Goal: Information Seeking & Learning: Learn about a topic

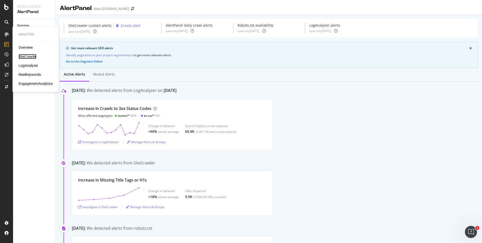
click at [32, 57] on div "SiteCrawler" at bounding box center [28, 56] width 18 height 5
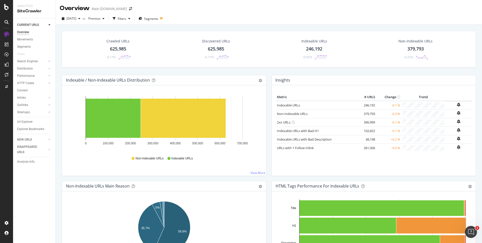
click at [126, 18] on div "Filters" at bounding box center [122, 19] width 9 height 4
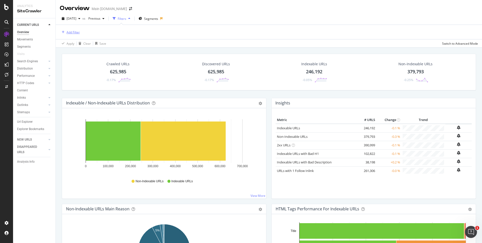
click at [72, 33] on div "Add Filter" at bounding box center [73, 32] width 13 height 4
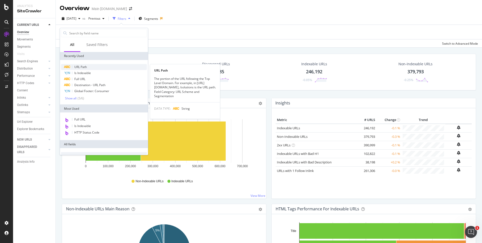
click at [81, 68] on span "URL Path" at bounding box center [80, 67] width 13 height 4
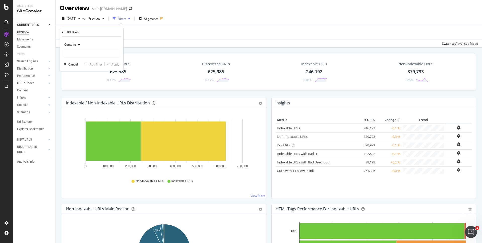
click at [80, 45] on div "Contains" at bounding box center [91, 45] width 55 height 8
click at [63, 32] on icon at bounding box center [63, 32] width 2 height 3
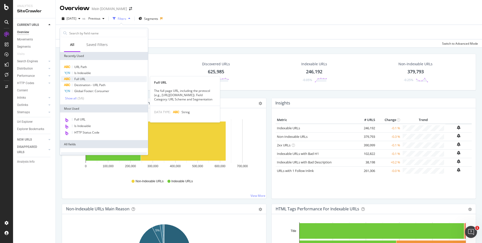
click at [113, 79] on div "Full URL" at bounding box center [104, 79] width 86 height 6
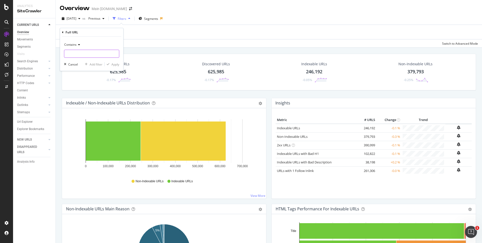
click at [87, 55] on input "text" at bounding box center [91, 54] width 55 height 8
type input "[DOMAIN_NAME][URL]"
click at [111, 62] on div "Apply" at bounding box center [112, 64] width 15 height 5
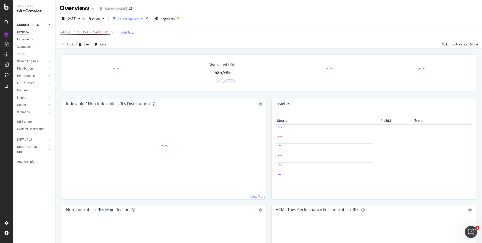
click at [392, 50] on div "Discovered URLs 625,985 -0.17% Indexable / Non-Indexable URLs Distribution Bar …" at bounding box center [269, 169] width 426 height 243
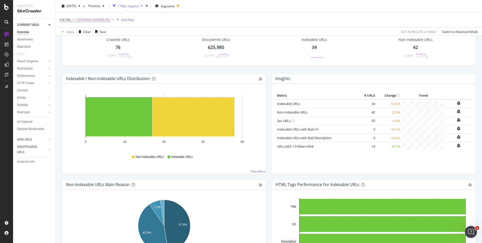
scroll to position [25, 0]
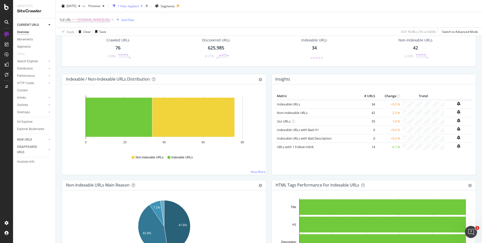
click at [119, 44] on div "Crawled URLs 76 -1.29%" at bounding box center [118, 48] width 36 height 26
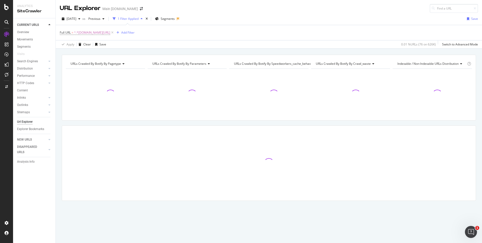
click at [284, 52] on div "URLs Crawled By Botify By pagetype Chart (by Value) Table Expand Export as CSV …" at bounding box center [269, 55] width 426 height 12
click at [344, 53] on div "URLs Crawled By Botify By pagetype Chart (by Value) Table Expand Export as CSV …" at bounding box center [269, 55] width 426 height 12
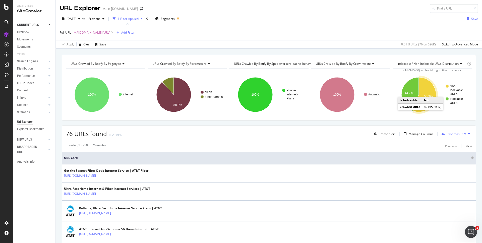
click at [429, 92] on icon "A chart." at bounding box center [424, 94] width 23 height 35
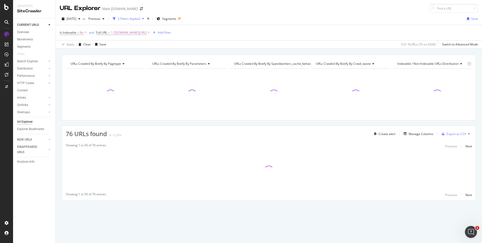
click at [304, 51] on div "URLs Crawled By Botify By pagetype Chart (by Value) Table Expand Export as CSV …" at bounding box center [269, 55] width 426 height 12
click at [352, 50] on div "URLs Crawled By Botify By pagetype Chart (by Value) Table Expand Export as CSV …" at bounding box center [269, 55] width 426 height 12
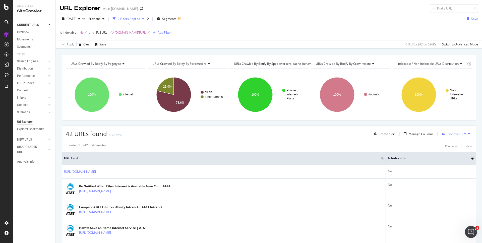
click at [168, 32] on div "Add Filter" at bounding box center [164, 32] width 13 height 4
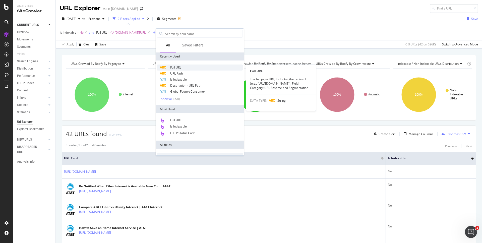
click at [176, 69] on span "Full URL" at bounding box center [175, 67] width 11 height 4
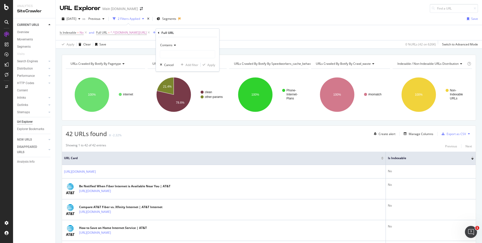
click at [176, 44] on icon at bounding box center [175, 45] width 4 height 3
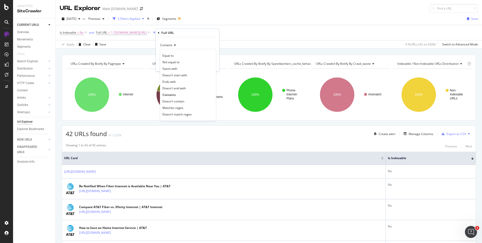
click at [181, 102] on span "Doesn't contain" at bounding box center [173, 101] width 22 height 4
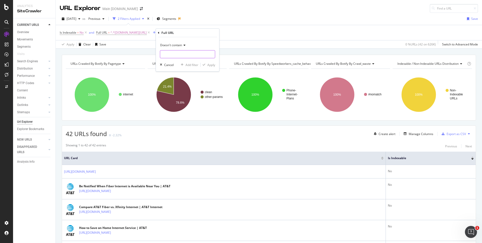
click at [182, 54] on input "text" at bounding box center [187, 54] width 55 height 8
type input "?"
click at [210, 64] on div "Apply" at bounding box center [211, 65] width 8 height 4
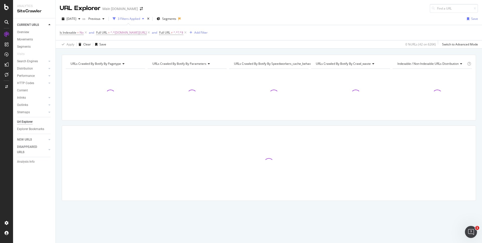
click at [319, 51] on div "URLs Crawled By Botify By pagetype Chart (by Value) Table Expand Export as CSV …" at bounding box center [269, 55] width 426 height 12
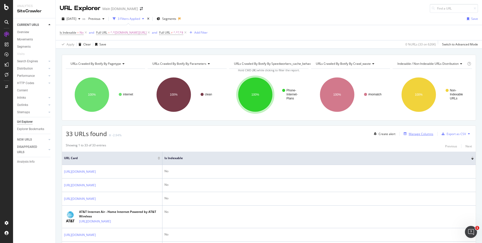
click at [423, 133] on div "Manage Columns" at bounding box center [421, 134] width 25 height 4
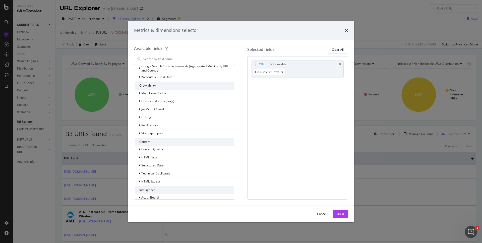
scroll to position [103, 0]
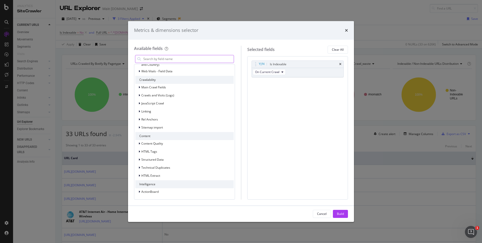
click at [171, 58] on input "modal" at bounding box center [188, 59] width 91 height 8
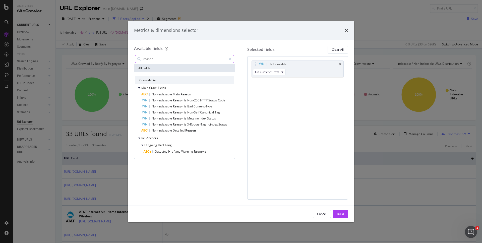
scroll to position [0, 0]
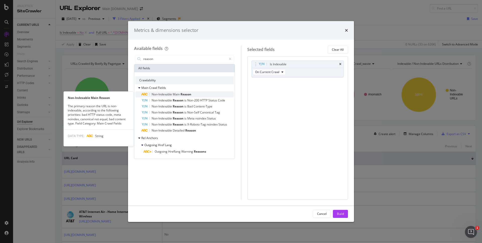
type input "reason"
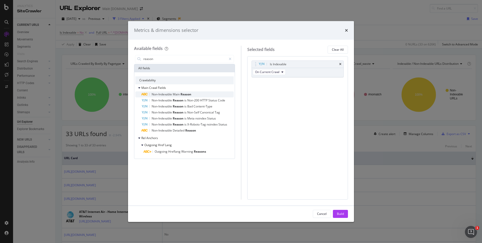
click at [184, 92] on span "Reason" at bounding box center [186, 94] width 11 height 4
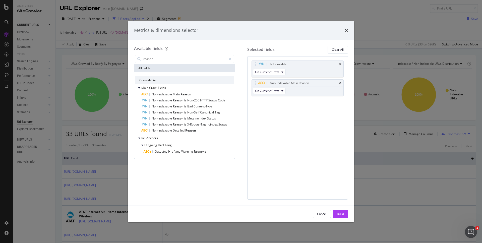
click at [341, 212] on div "Build" at bounding box center [340, 214] width 7 height 4
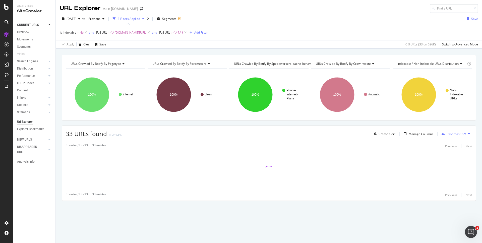
click at [353, 52] on div "URLs Crawled By Botify By pagetype Chart (by Value) Table Expand Export as CSV …" at bounding box center [269, 55] width 426 height 12
click at [446, 50] on div "URLs Crawled By Botify By pagetype Chart (by Value) Table Expand Export as CSV …" at bounding box center [269, 55] width 426 height 12
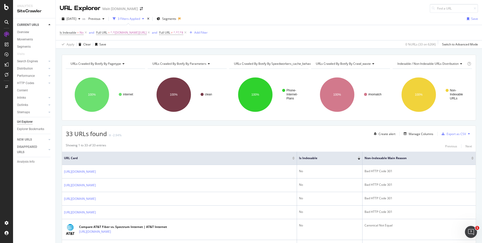
click at [453, 51] on div "URLs Crawled By Botify By pagetype Chart (by Value) Table Expand Export as CSV …" at bounding box center [269, 55] width 426 height 12
click at [207, 33] on div "Add Filter" at bounding box center [200, 32] width 13 height 4
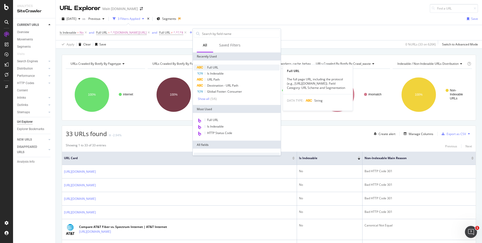
click at [220, 68] on div "Full URL" at bounding box center [237, 68] width 86 height 6
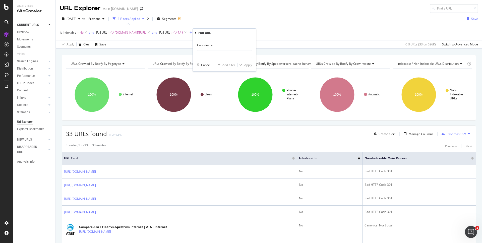
click at [213, 46] on div "Contains" at bounding box center [224, 45] width 55 height 8
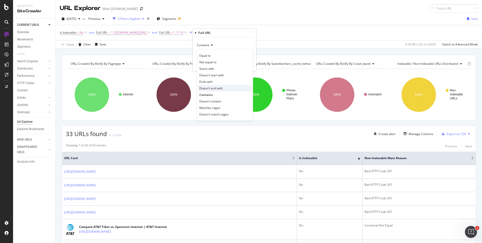
click at [219, 89] on span "Doesn't end with" at bounding box center [210, 88] width 23 height 4
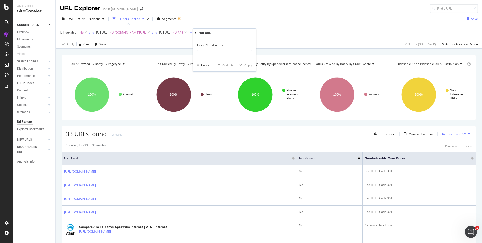
click at [218, 45] on span "Doesn't end with" at bounding box center [208, 45] width 23 height 4
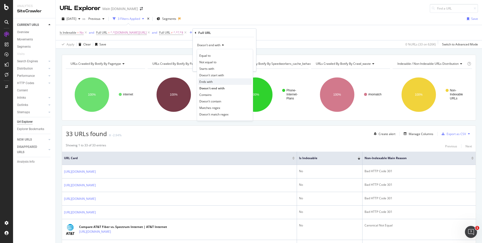
click at [216, 80] on div "Ends with" at bounding box center [225, 81] width 54 height 7
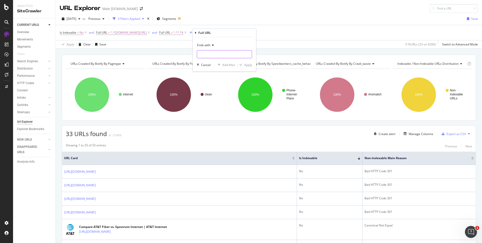
click at [219, 52] on input "text" at bounding box center [224, 54] width 55 height 8
type input "/"
click at [243, 63] on div "button" at bounding box center [241, 64] width 7 height 3
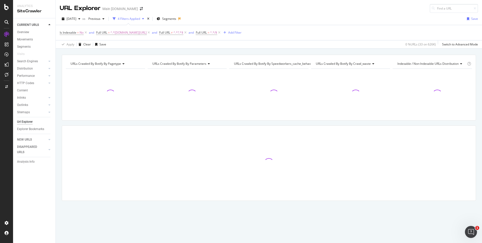
click at [337, 52] on div "URLs Crawled By Botify By pagetype Chart (by Value) Table Expand Export as CSV …" at bounding box center [269, 55] width 426 height 12
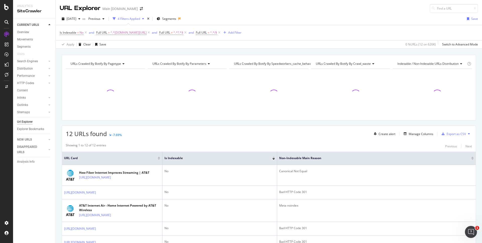
click at [392, 51] on div "URLs Crawled By Botify By pagetype Chart (by Value) Table Expand Export as CSV …" at bounding box center [269, 55] width 426 height 12
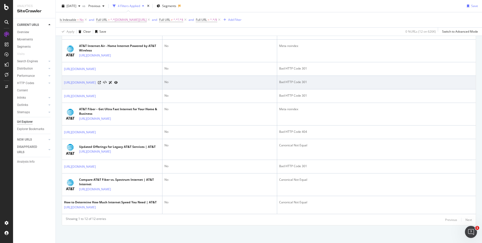
scroll to position [188, 0]
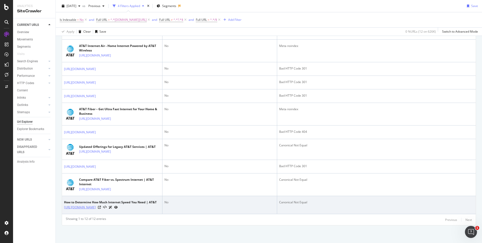
copy link "[URL][DOMAIN_NAME]"
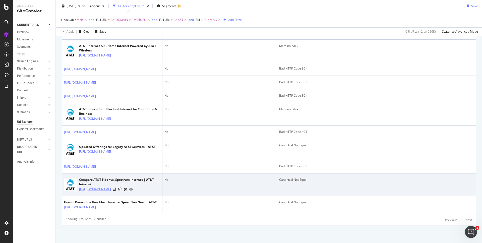
copy link "[URL][DOMAIN_NAME]"
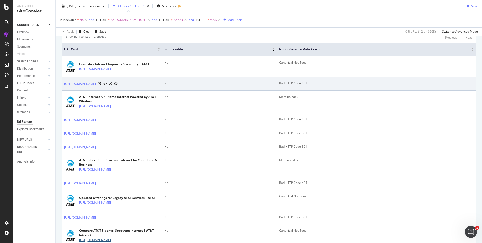
scroll to position [106, 0]
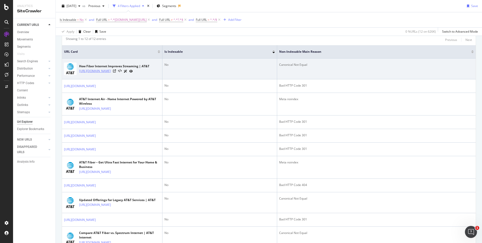
copy link "[URL][DOMAIN_NAME]"
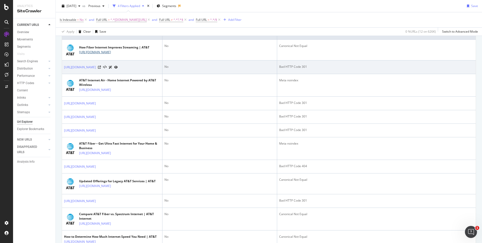
scroll to position [126, 0]
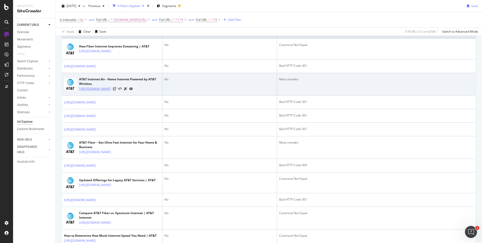
copy link "[URL][DOMAIN_NAME]"
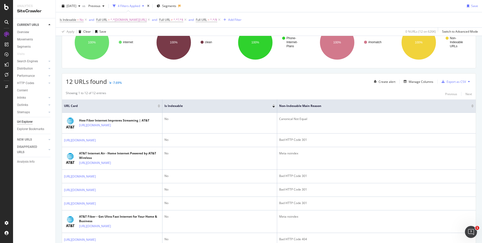
scroll to position [41, 0]
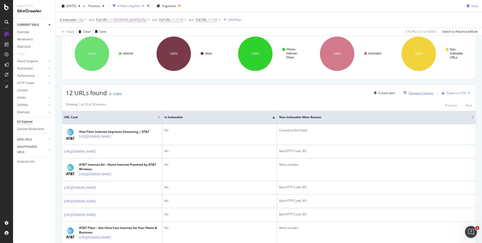
click at [409, 95] on div "Manage Columns" at bounding box center [418, 93] width 32 height 6
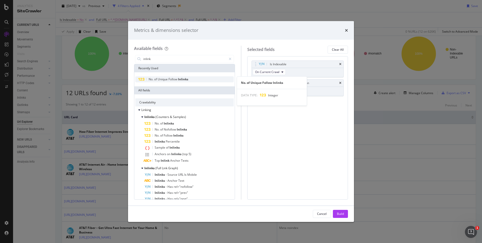
type input "inlink"
click at [186, 78] on span "Inlinks" at bounding box center [183, 79] width 10 height 4
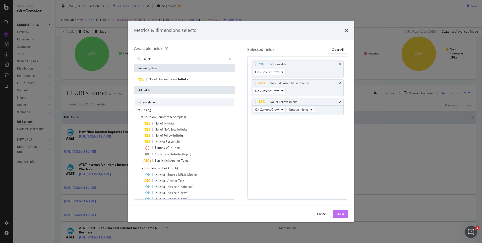
click at [341, 212] on div "Build" at bounding box center [340, 214] width 7 height 4
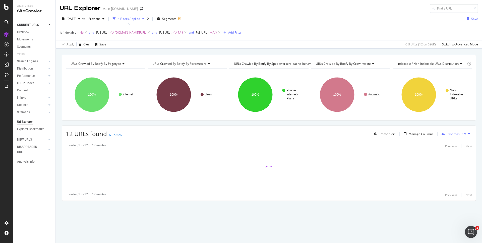
click at [346, 124] on div "URLs Crawled By Botify By pagetype Chart (by Value) Table Expand Export as CSV …" at bounding box center [269, 137] width 426 height 164
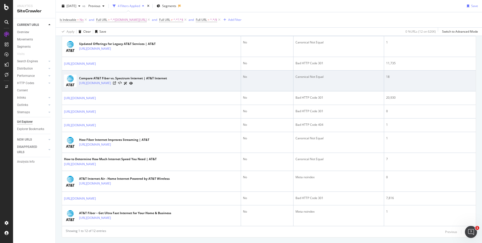
scroll to position [143, 0]
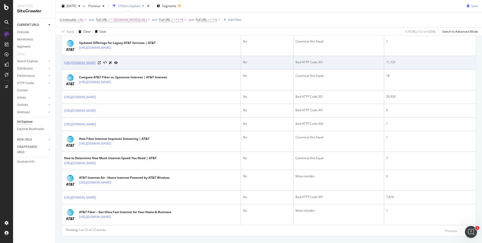
copy link "[URL][DOMAIN_NAME]"
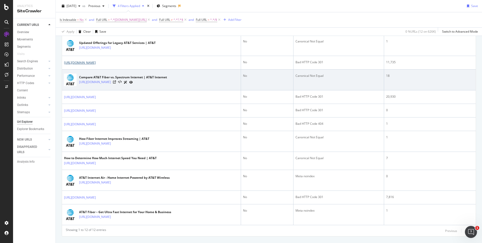
scroll to position [154, 0]
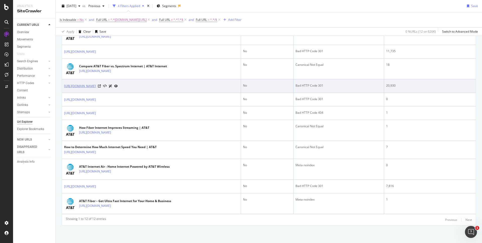
copy link "[URL][DOMAIN_NAME]"
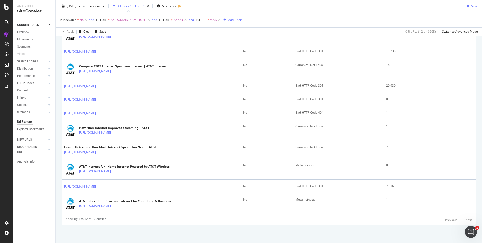
click at [398, 230] on div "URLs Crawled By Botify By pagetype Chart (by Value) Table Expand Export as CSV …" at bounding box center [269, 71] width 426 height 343
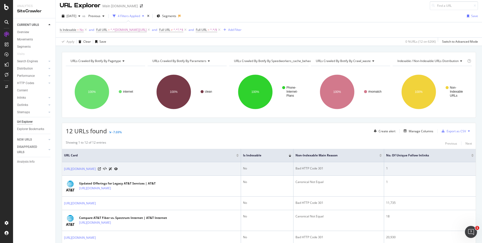
scroll to position [0, 0]
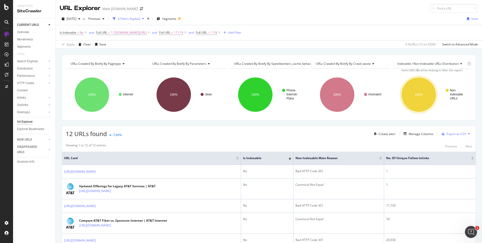
click at [418, 53] on div "URLs Crawled By Botify By pagetype Chart (by Value) Table Expand Export as CSV …" at bounding box center [269, 55] width 426 height 12
click at [340, 52] on div "URLs Crawled By Botify By pagetype Chart (by Value) Table Expand Export as CSV …" at bounding box center [269, 55] width 426 height 12
click at [467, 157] on icon at bounding box center [467, 158] width 4 height 4
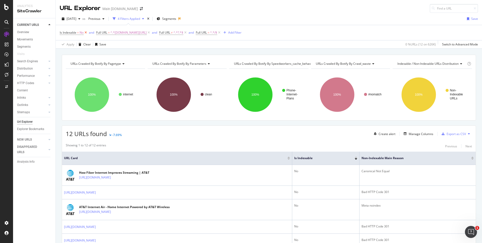
click at [85, 32] on icon at bounding box center [86, 32] width 4 height 5
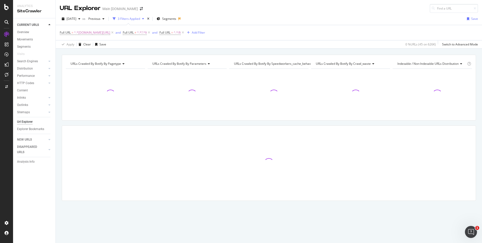
click at [321, 50] on div "URLs Crawled By Botify By pagetype Chart (by Value) Table Expand Export as CSV …" at bounding box center [269, 55] width 426 height 12
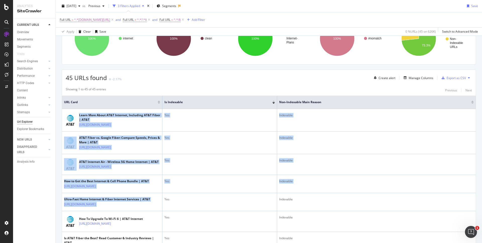
scroll to position [187, 0]
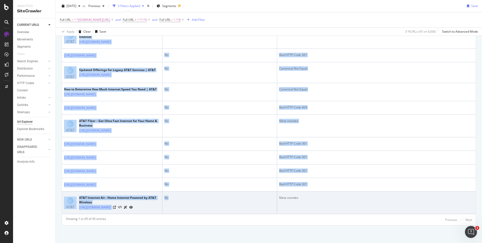
drag, startPoint x: 80, startPoint y: 116, endPoint x: 218, endPoint y: 198, distance: 160.8
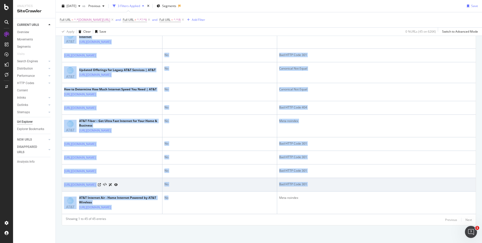
copy tbody "Learn More About AT&T Internet, Including AT&T Fiber | AT&T [URL][DOMAIN_NAME] …"
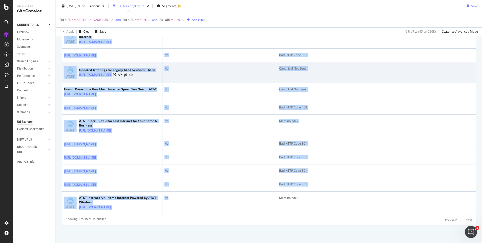
scroll to position [932, 0]
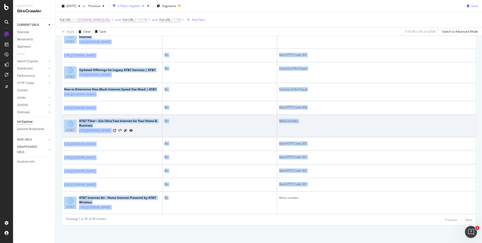
click at [248, 123] on div "No" at bounding box center [219, 121] width 110 height 5
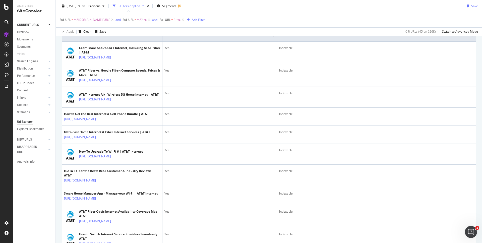
scroll to position [0, 0]
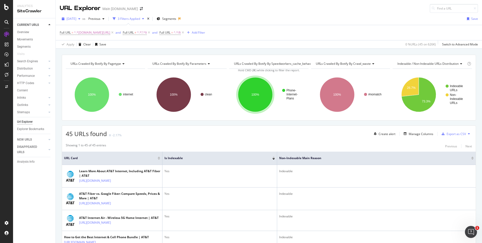
click at [76, 19] on span "[DATE]" at bounding box center [72, 19] width 10 height 4
click at [294, 24] on div "[DATE] vs Previous 3 Filters Applied Segments Save" at bounding box center [269, 20] width 426 height 10
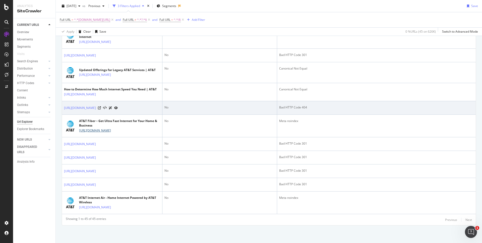
scroll to position [951, 0]
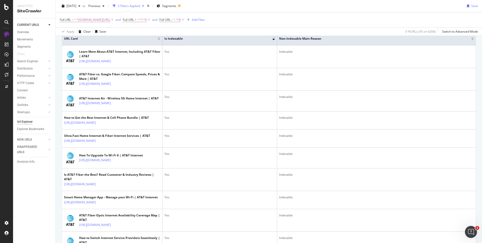
scroll to position [0, 0]
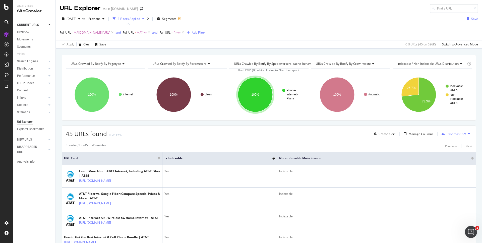
click at [296, 33] on div "Full URL = ^.*[DOMAIN_NAME][URL] and Full URL ≠ ^.*?.*$ and Full URL = ^.*/$ Ad…" at bounding box center [269, 32] width 418 height 15
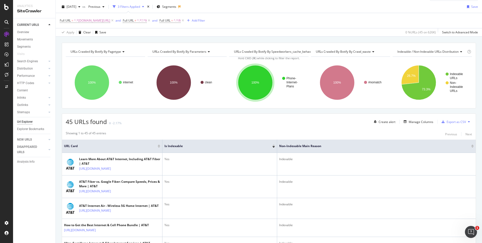
scroll to position [14, 0]
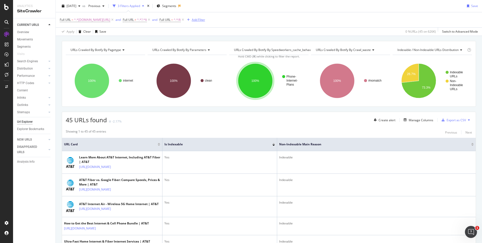
click at [197, 21] on div "Add Filter" at bounding box center [198, 20] width 13 height 4
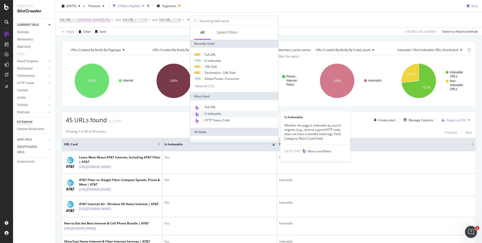
click at [228, 116] on div "Is Indexable" at bounding box center [234, 114] width 86 height 7
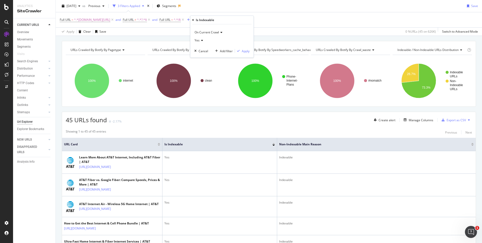
click at [200, 40] on icon at bounding box center [202, 40] width 4 height 3
click at [200, 48] on div "Yes" at bounding box center [223, 50] width 54 height 7
click at [246, 51] on div "Apply" at bounding box center [246, 51] width 8 height 4
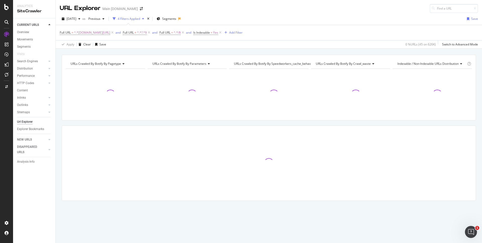
click at [355, 50] on div "URLs Crawled By Botify By pagetype Chart (by Value) Table Expand Export as CSV …" at bounding box center [269, 55] width 426 height 12
click at [417, 52] on div "URLs Crawled By Botify By pagetype Chart (by Value) Table Expand Export as CSV …" at bounding box center [269, 55] width 426 height 12
click at [436, 50] on div "URLs Crawled By Botify By pagetype Chart (by Value) Table Expand Export as CSV …" at bounding box center [269, 55] width 426 height 12
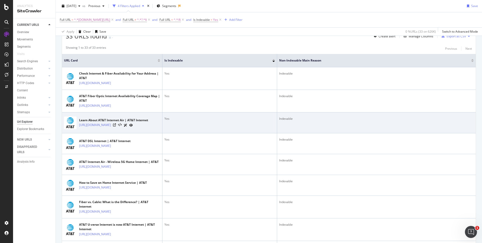
scroll to position [96, 0]
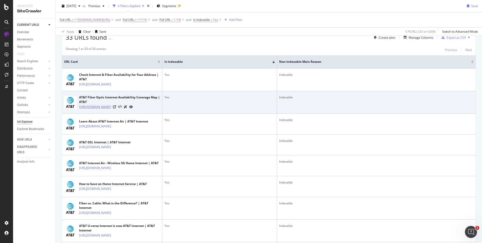
copy link "[URL][DOMAIN_NAME]"
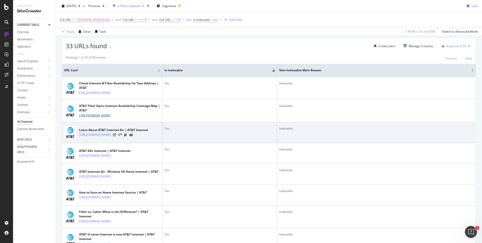
scroll to position [81, 0]
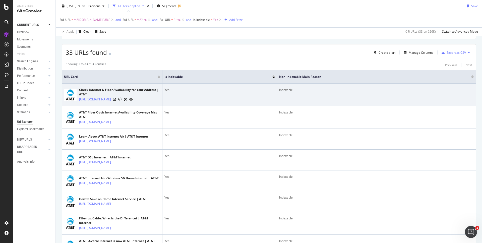
click at [78, 86] on td "Check Internet & Fiber Availability for Your Address | AT&T [URL][DOMAIN_NAME]" at bounding box center [112, 95] width 100 height 23
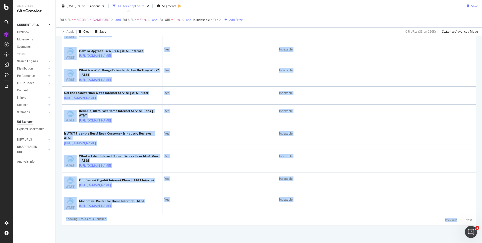
scroll to position [728, 0]
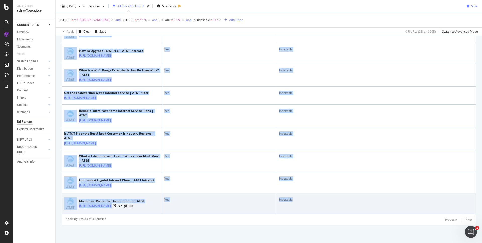
drag, startPoint x: 78, startPoint y: 87, endPoint x: 431, endPoint y: 212, distance: 374.3
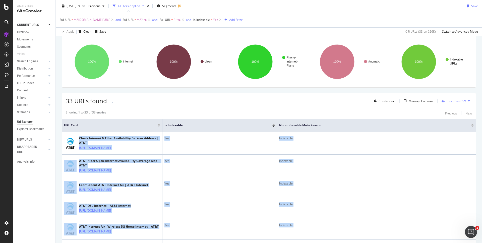
scroll to position [46, 0]
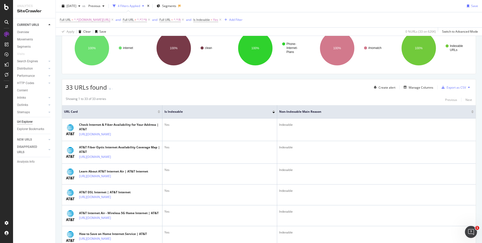
click at [415, 88] on div "Manage Columns" at bounding box center [421, 87] width 25 height 4
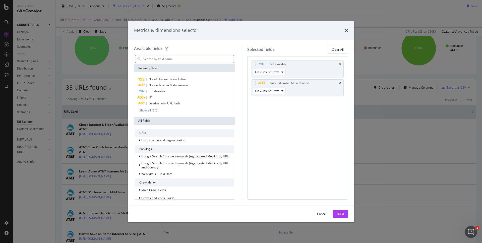
click at [170, 60] on input "modal" at bounding box center [188, 59] width 91 height 8
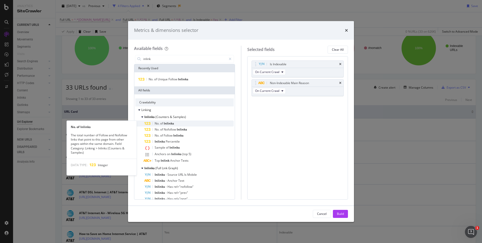
type input "inlink"
click at [172, 124] on span "Inlinks" at bounding box center [169, 123] width 10 height 4
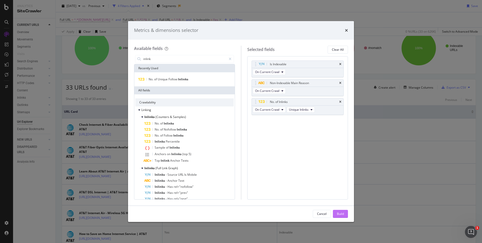
click at [339, 214] on div "Build" at bounding box center [340, 214] width 7 height 4
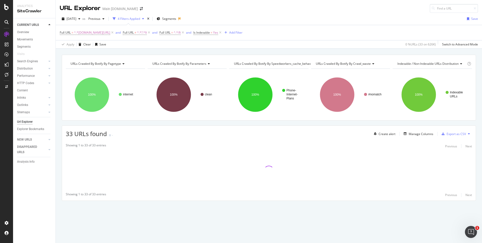
click at [397, 123] on div "URLs Crawled By Botify By pagetype Chart (by Value) Table Expand Export as CSV …" at bounding box center [269, 137] width 426 height 164
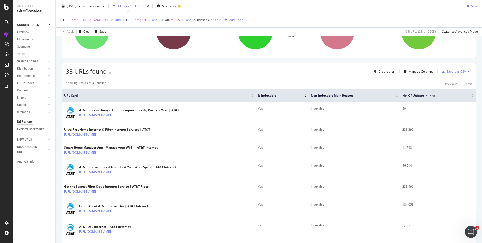
scroll to position [57, 0]
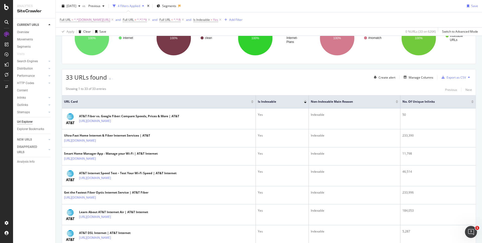
click at [472, 102] on div at bounding box center [472, 102] width 3 height 1
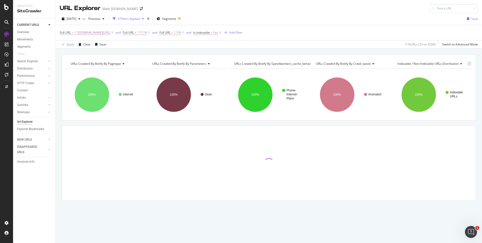
click at [413, 121] on div "URLs Crawled By Botify By pagetype Chart (by Value) Table Expand Export as CSV …" at bounding box center [269, 137] width 426 height 164
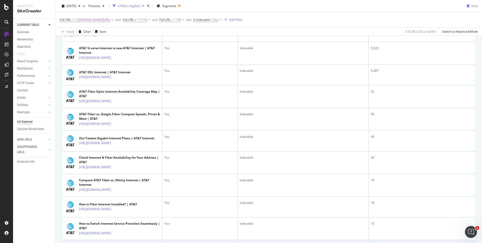
scroll to position [325, 0]
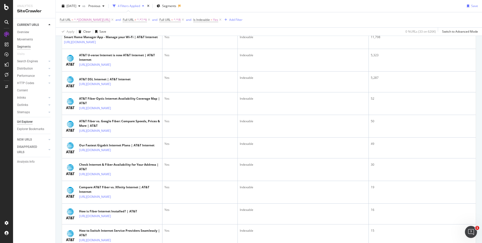
click at [23, 47] on div "Segments" at bounding box center [24, 46] width 14 height 5
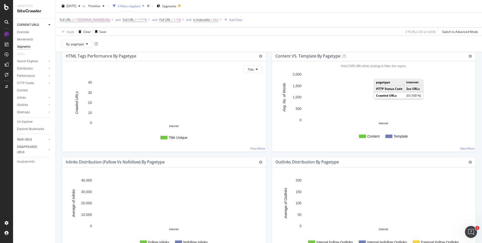
scroll to position [458, 0]
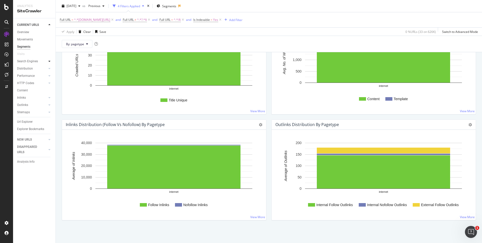
click at [51, 61] on div at bounding box center [49, 61] width 5 height 5
click at [33, 68] on div "Top Charts" at bounding box center [26, 68] width 15 height 5
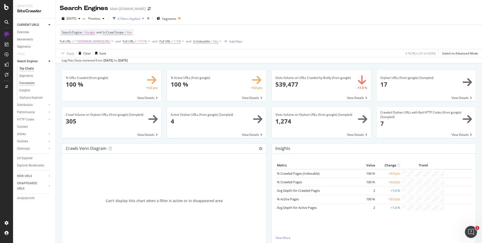
click at [31, 82] on div "Conversion" at bounding box center [26, 83] width 15 height 5
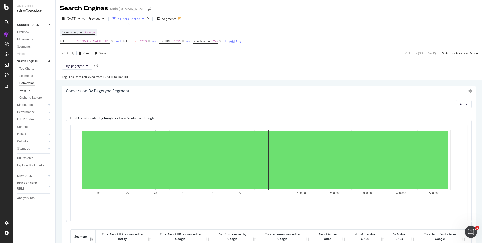
click at [24, 90] on div "Insights" at bounding box center [24, 90] width 11 height 5
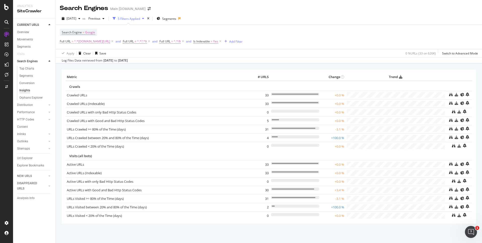
click at [108, 42] on span "^.*[DOMAIN_NAME][URL]" at bounding box center [92, 41] width 36 height 7
drag, startPoint x: 100, startPoint y: 63, endPoint x: 89, endPoint y: 63, distance: 11.6
click at [89, 63] on input "[DOMAIN_NAME][URL]" at bounding box center [87, 62] width 47 height 8
click at [86, 63] on input "[DOMAIN_NAME][URL]" at bounding box center [87, 62] width 47 height 8
type input "[DOMAIN_NAME][URL]"
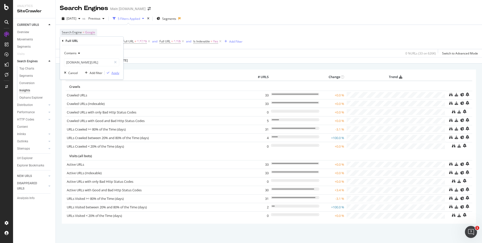
click at [116, 73] on div "Apply" at bounding box center [115, 73] width 8 height 4
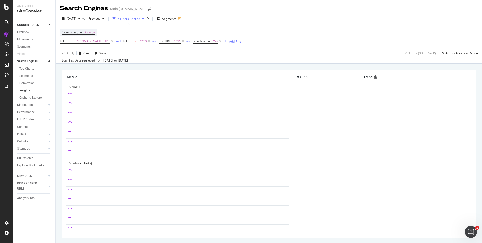
click at [341, 64] on div "Metric # URLS Trend Crawls Visits (all bots)" at bounding box center [269, 169] width 426 height 210
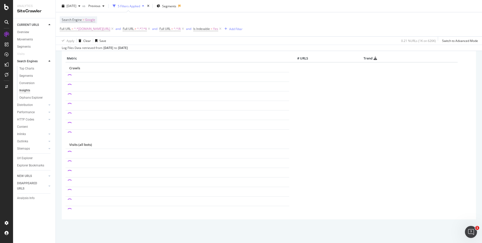
scroll to position [17, 0]
click at [50, 113] on icon at bounding box center [49, 112] width 2 height 3
click at [50, 105] on icon at bounding box center [49, 104] width 2 height 3
click at [50, 120] on icon at bounding box center [49, 119] width 2 height 3
click at [50, 127] on icon at bounding box center [49, 126] width 2 height 3
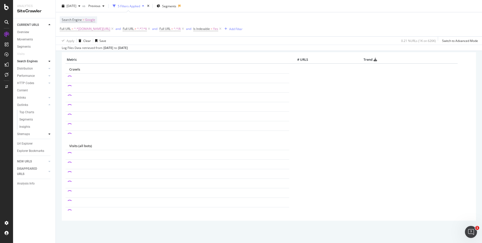
click at [49, 133] on icon at bounding box center [49, 134] width 2 height 3
click at [48, 76] on div at bounding box center [49, 75] width 5 height 5
click at [50, 162] on icon at bounding box center [49, 161] width 2 height 3
click at [47, 135] on div at bounding box center [49, 135] width 5 height 5
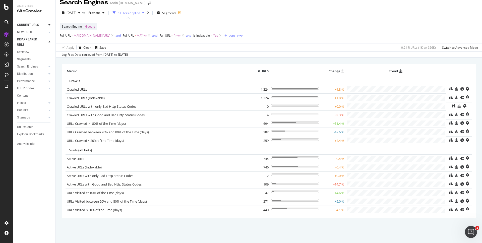
scroll to position [7, 0]
click at [222, 35] on icon at bounding box center [220, 34] width 4 height 5
